Goal: Communication & Community: Answer question/provide support

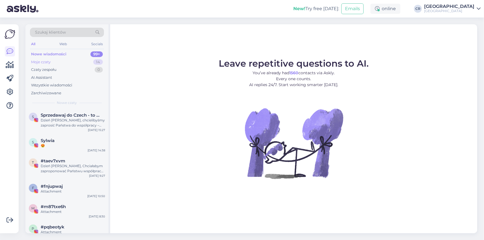
click at [49, 60] on div "Moje czaty" at bounding box center [40, 62] width 19 height 6
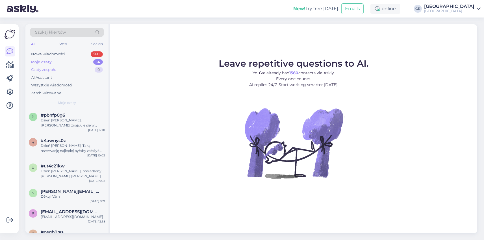
click at [59, 72] on div "Czaty zespołu 0" at bounding box center [67, 70] width 74 height 8
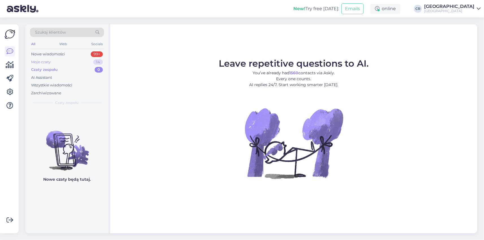
click at [56, 61] on div "Moje czaty 14" at bounding box center [67, 62] width 74 height 8
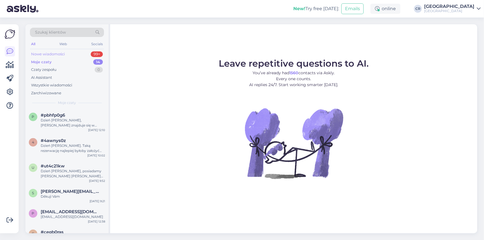
click at [55, 54] on div "Nowe wiadomości" at bounding box center [48, 54] width 34 height 6
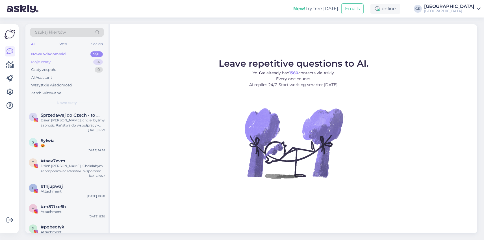
click at [68, 64] on div "Moje czaty 14" at bounding box center [67, 62] width 74 height 8
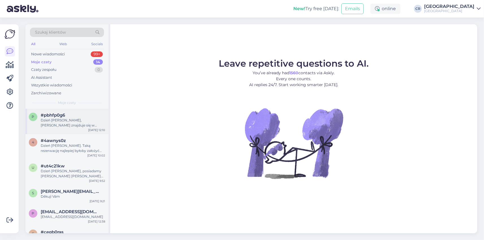
click at [57, 114] on span "#pbhfp0g6" at bounding box center [53, 115] width 24 height 5
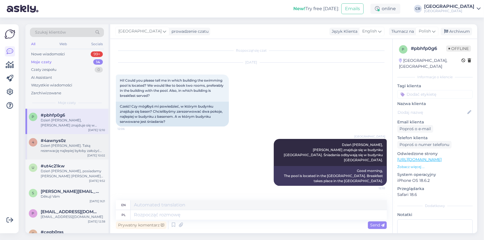
click at [71, 153] on div "Dzień [PERSON_NAME]. Taką rezerwację najlepiej byłoby założyć bezpośrednio prze…" at bounding box center [73, 148] width 64 height 10
